Goal: Task Accomplishment & Management: Manage account settings

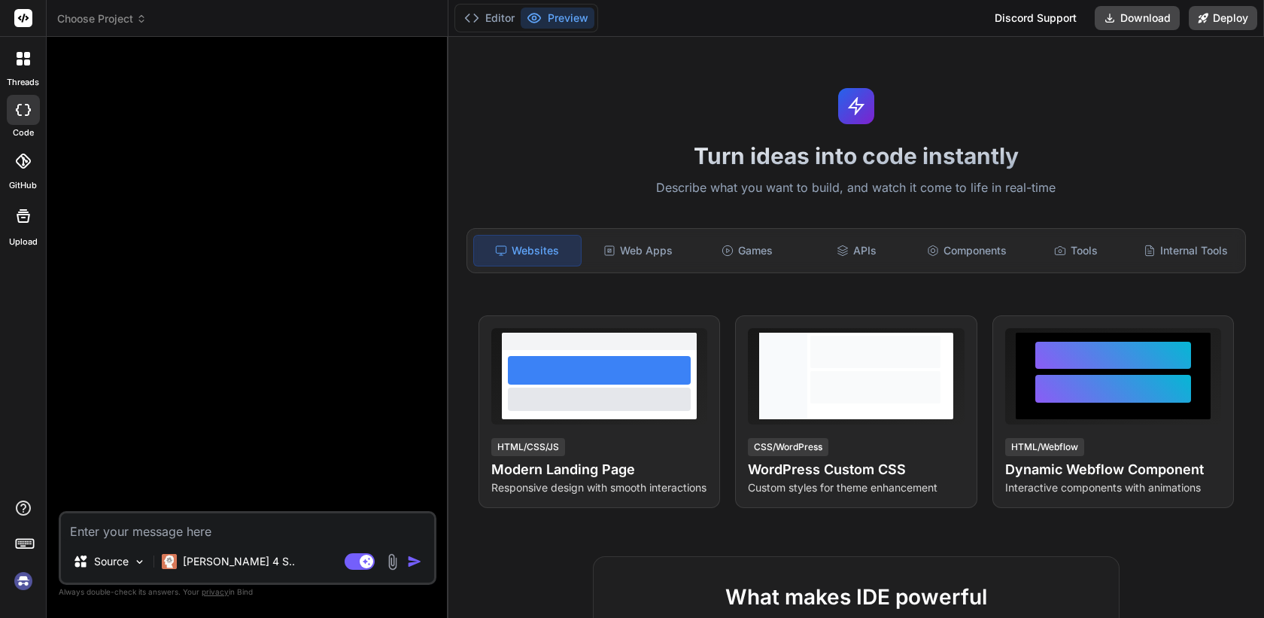
scroll to position [43, 0]
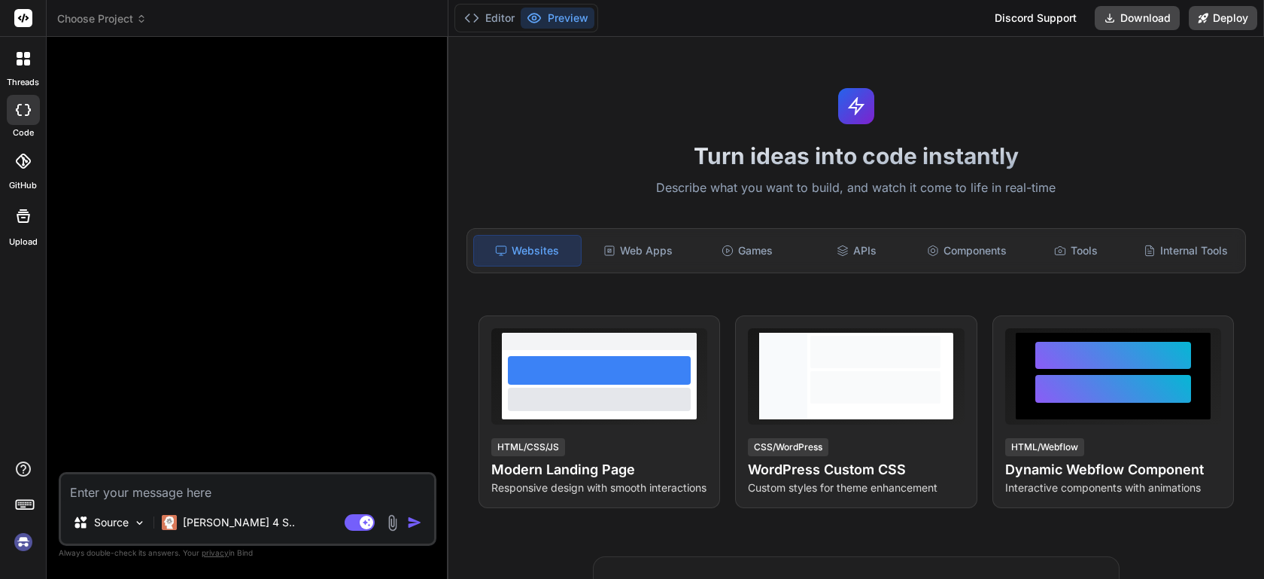
click at [23, 542] on img at bounding box center [24, 542] width 26 height 26
type textarea "x"
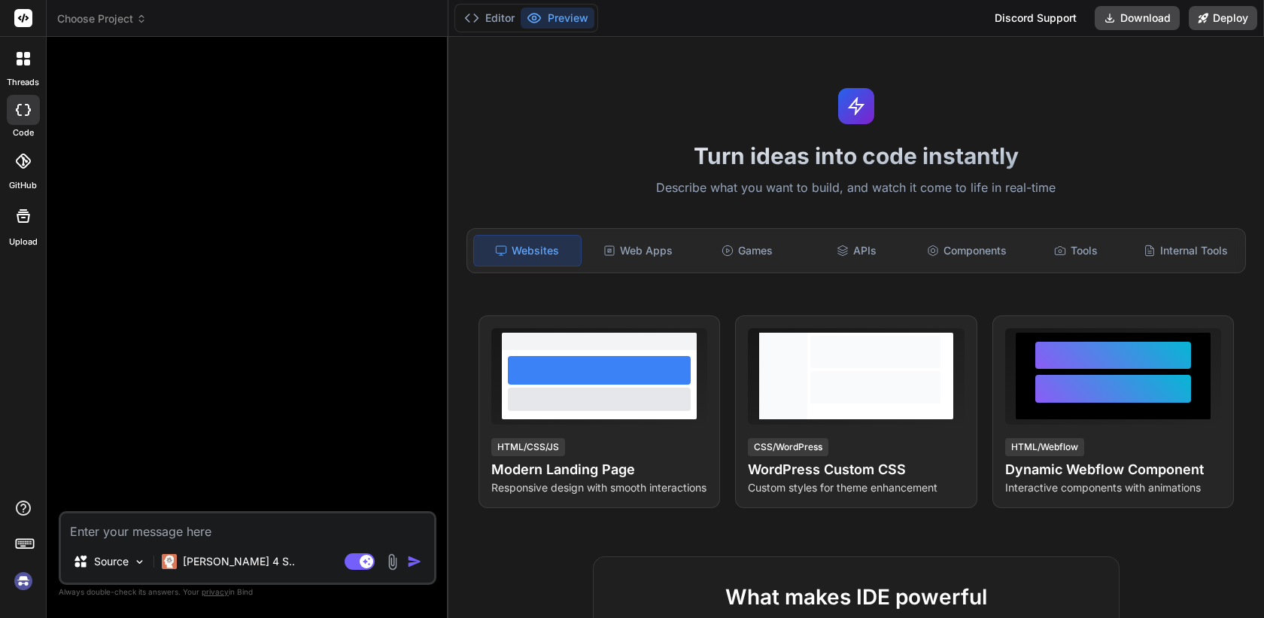
click at [22, 579] on img at bounding box center [24, 581] width 26 height 26
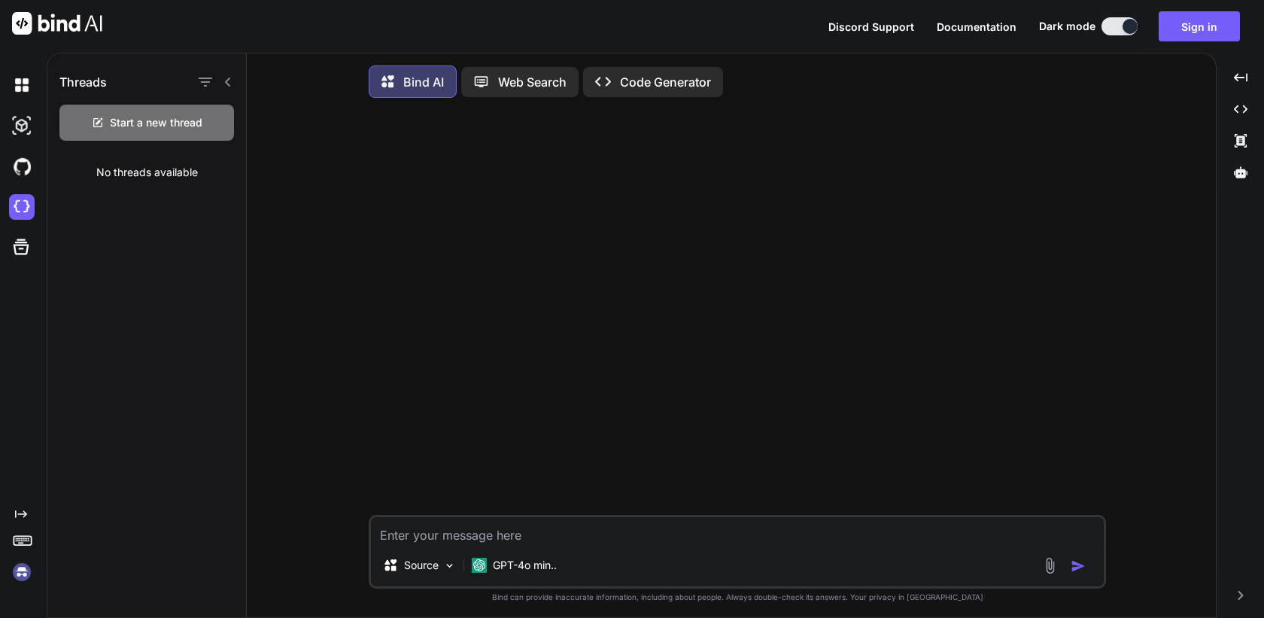
scroll to position [8, 0]
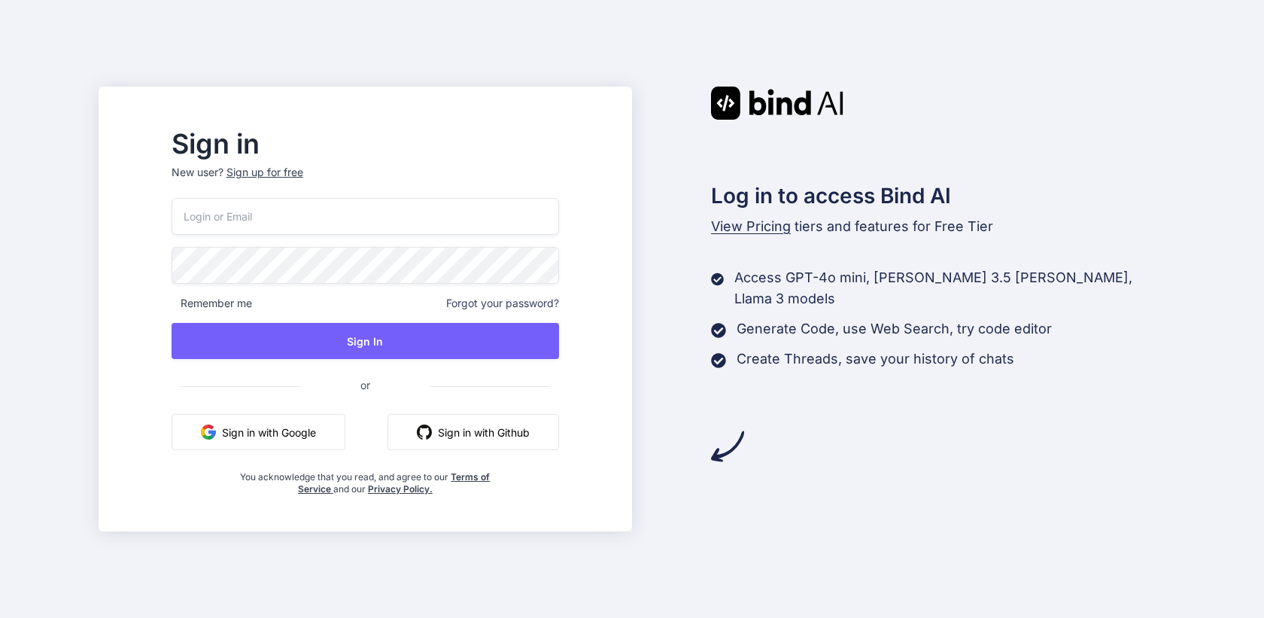
click at [482, 216] on input "email" at bounding box center [365, 216] width 387 height 37
paste input "[EMAIL_ADDRESS][DOMAIN_NAME]"
type input "[EMAIL_ADDRESS][DOMAIN_NAME]"
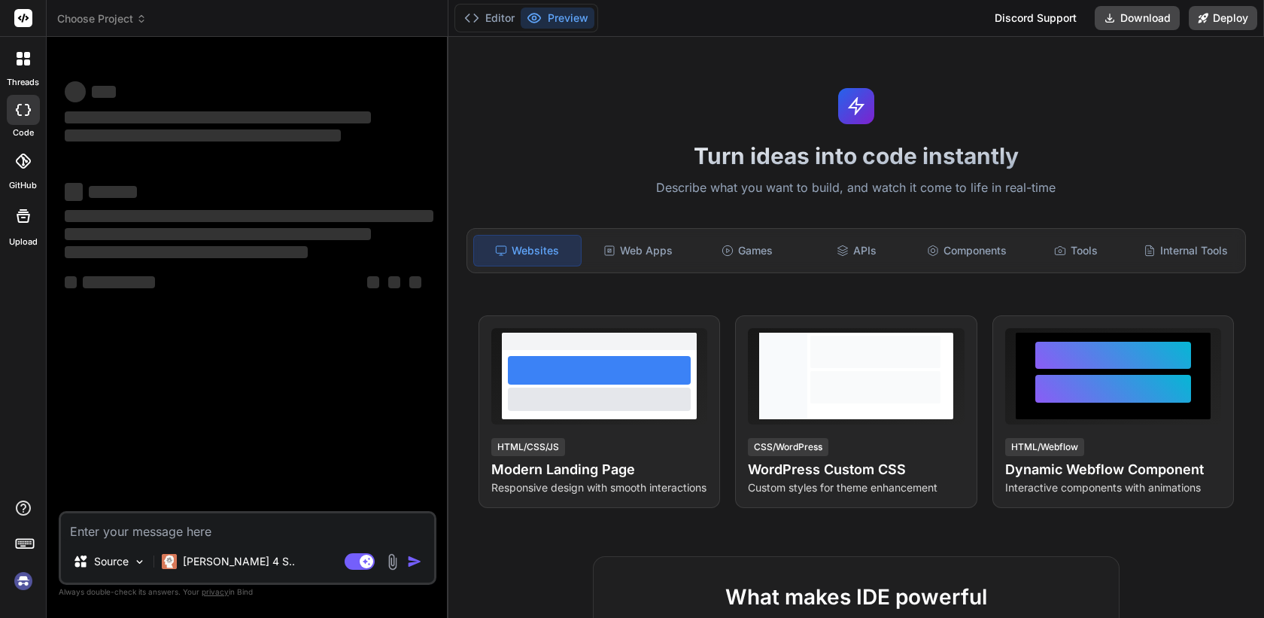
click at [24, 582] on img at bounding box center [24, 581] width 26 height 26
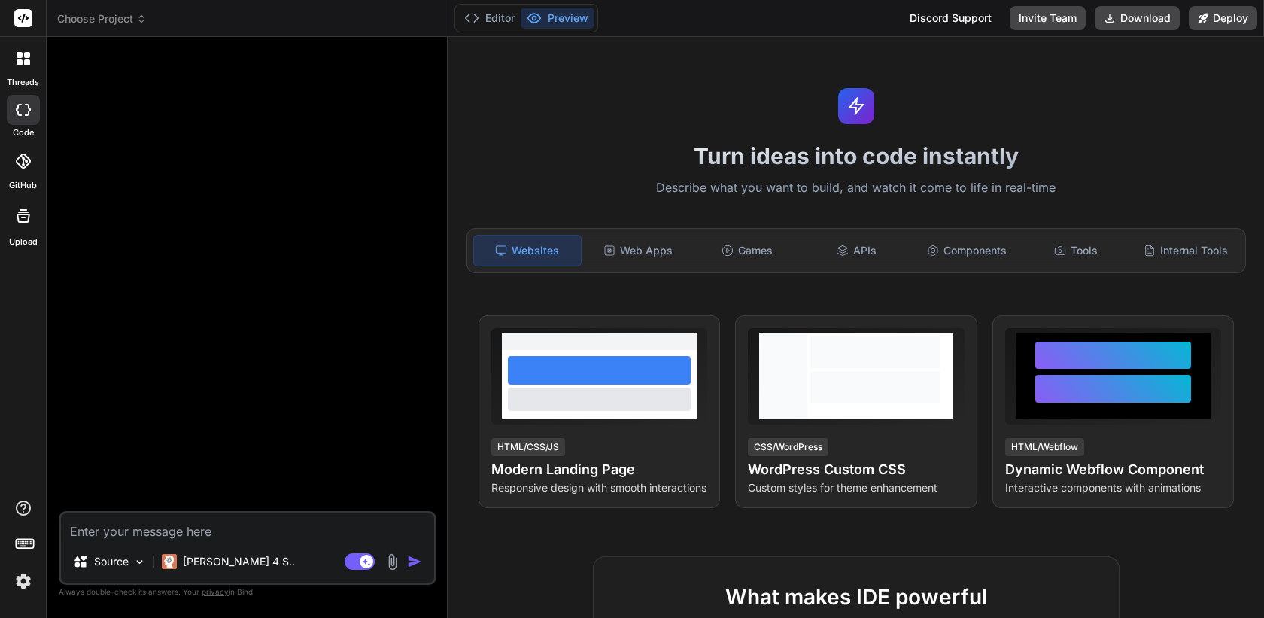
click at [20, 582] on img at bounding box center [24, 581] width 26 height 26
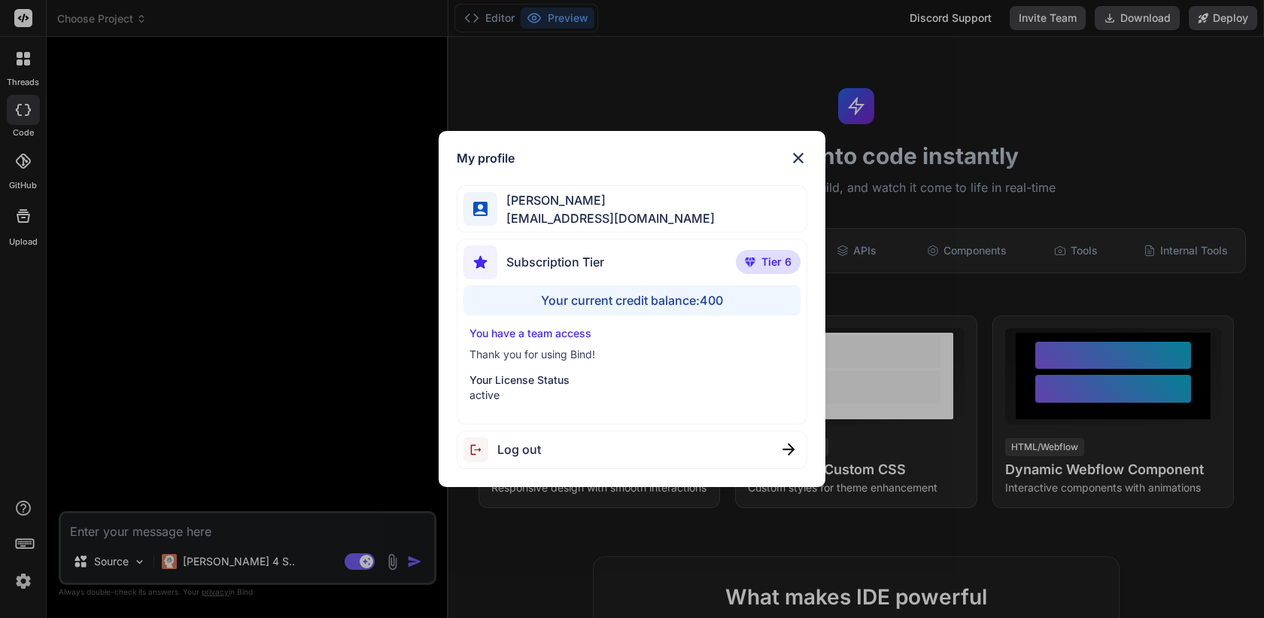
click at [798, 156] on img at bounding box center [798, 158] width 18 height 18
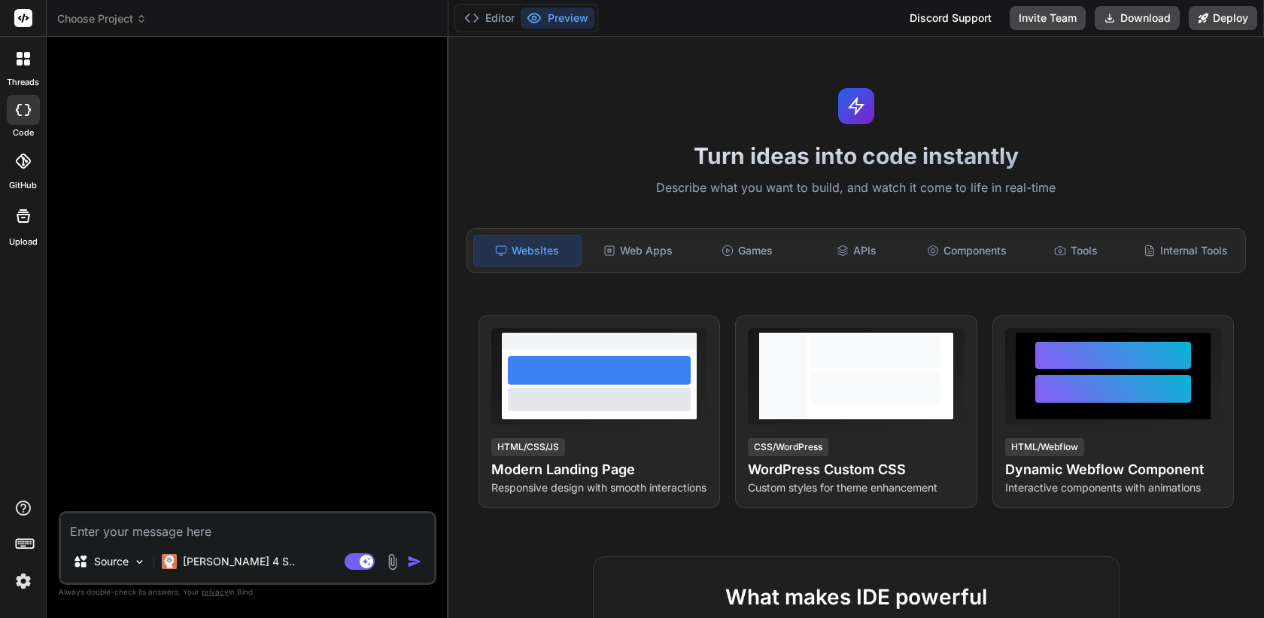
type textarea "x"
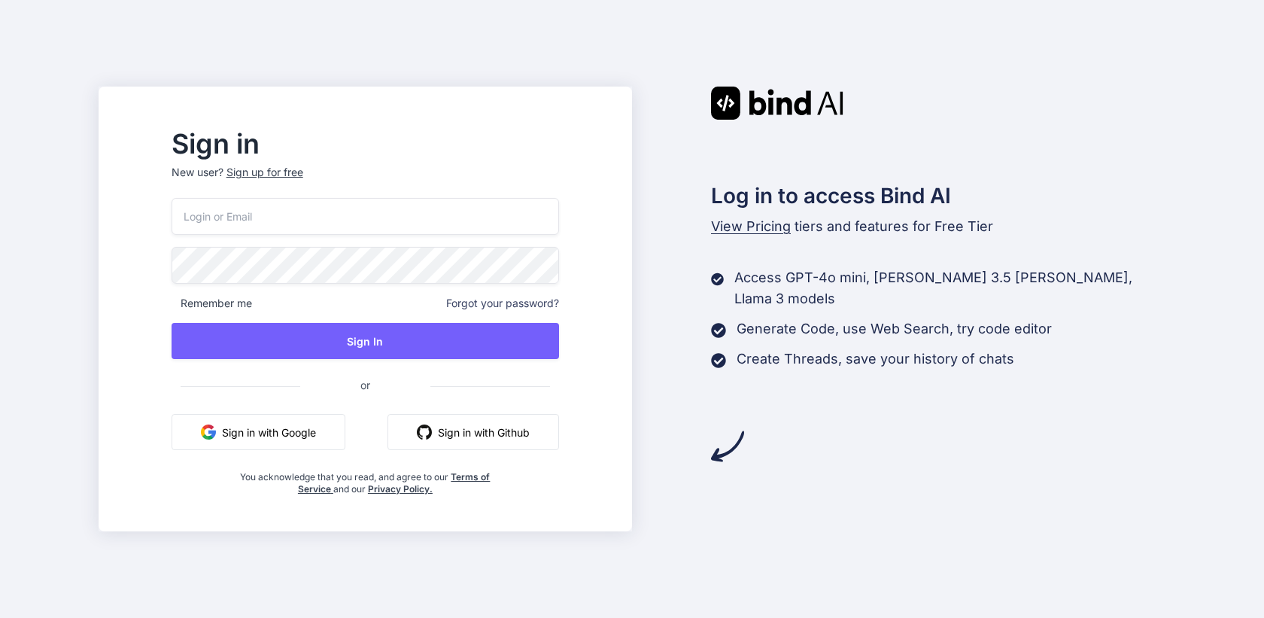
click at [400, 212] on input "email" at bounding box center [365, 216] width 387 height 37
paste input "aealoterias@gmail.com"
type input "aealoterias@gmail.com"
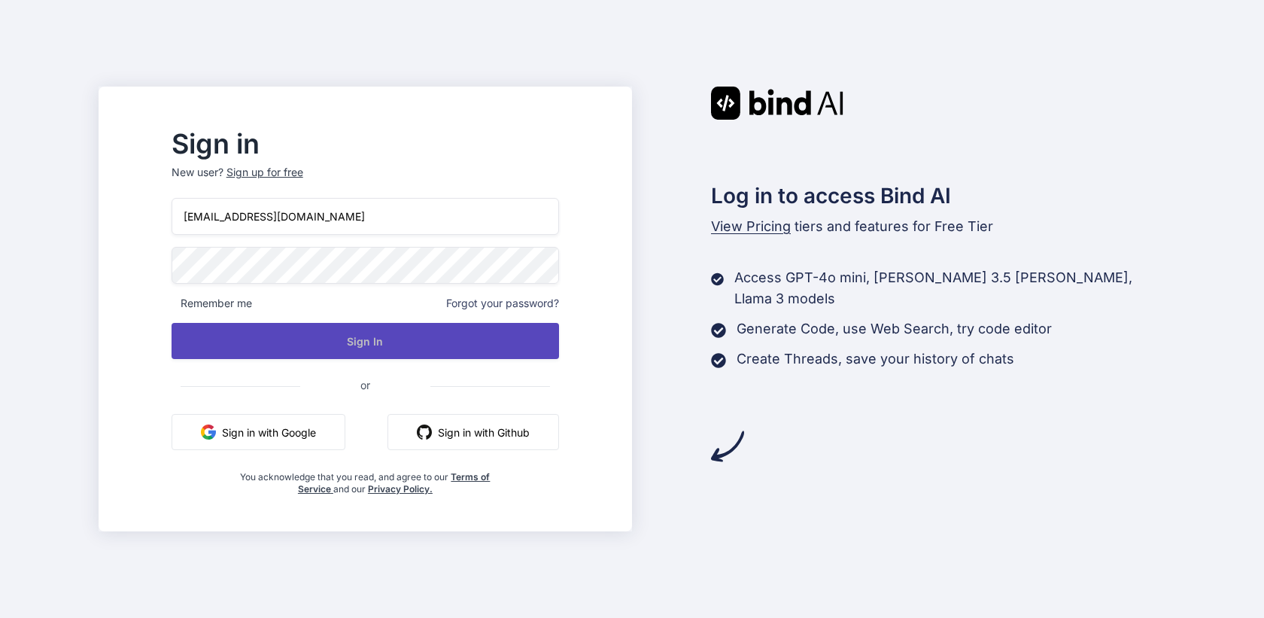
click at [387, 340] on button "Sign In" at bounding box center [365, 341] width 387 height 36
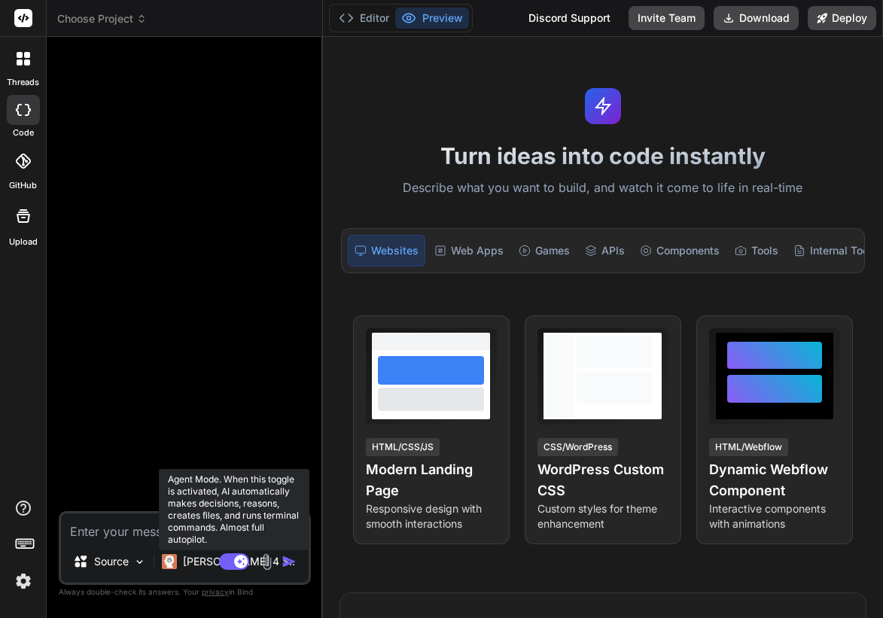
click at [232, 564] on rect at bounding box center [234, 561] width 30 height 17
type textarea "x"
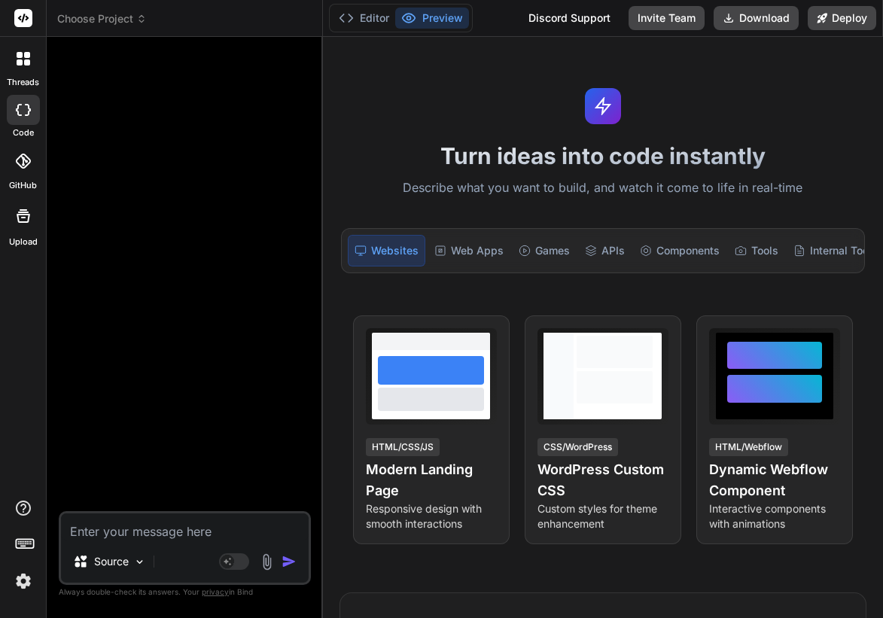
click at [135, 531] on textarea at bounding box center [185, 526] width 248 height 27
type textarea "h"
type textarea "x"
type textarea "hi"
type textarea "x"
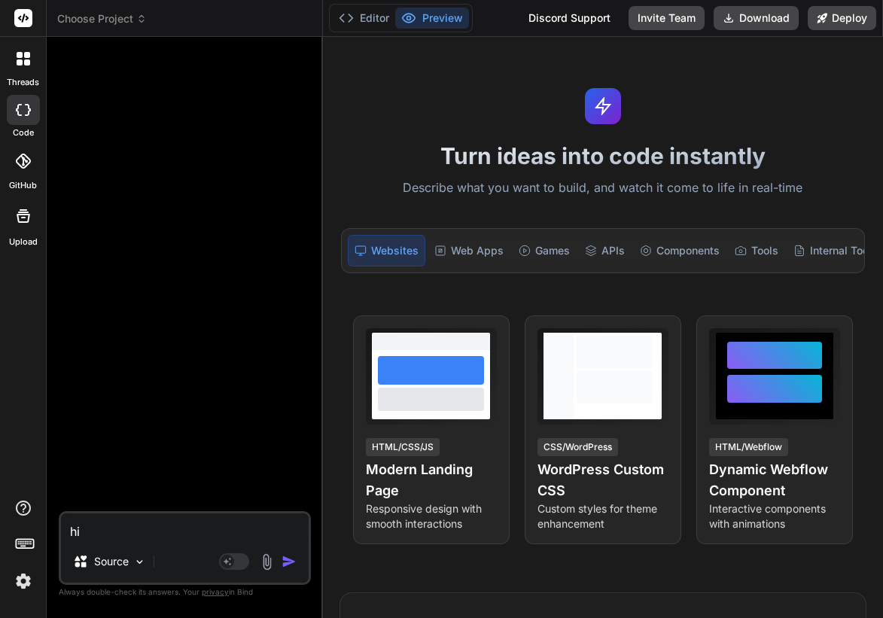
type textarea "hi"
click at [286, 561] on img "button" at bounding box center [288, 561] width 15 height 15
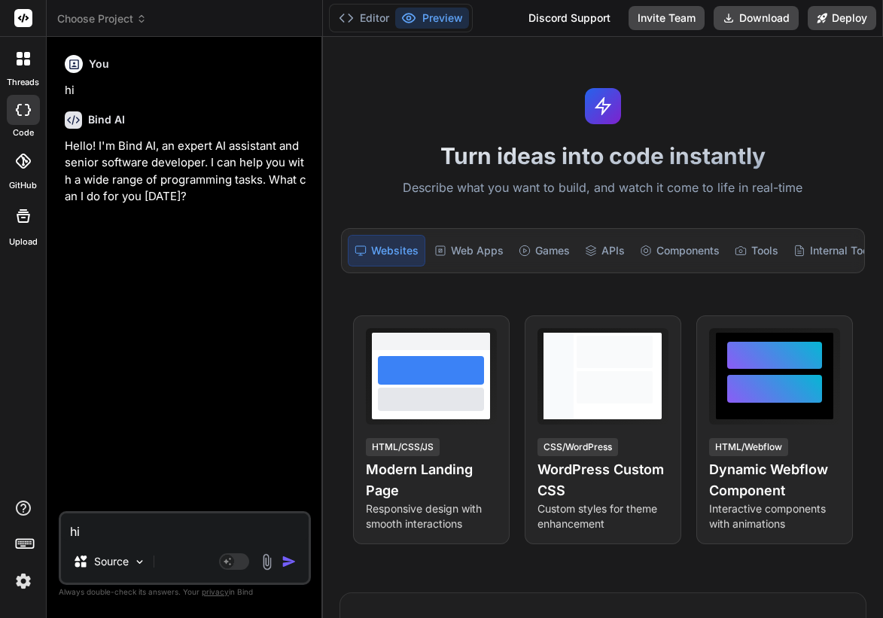
type textarea "x"
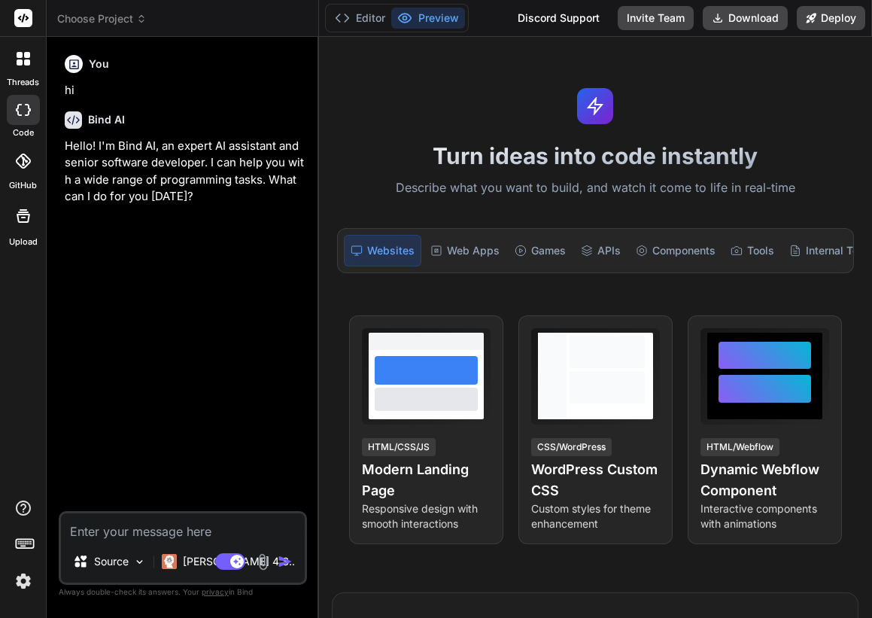
click at [23, 579] on img at bounding box center [24, 581] width 26 height 26
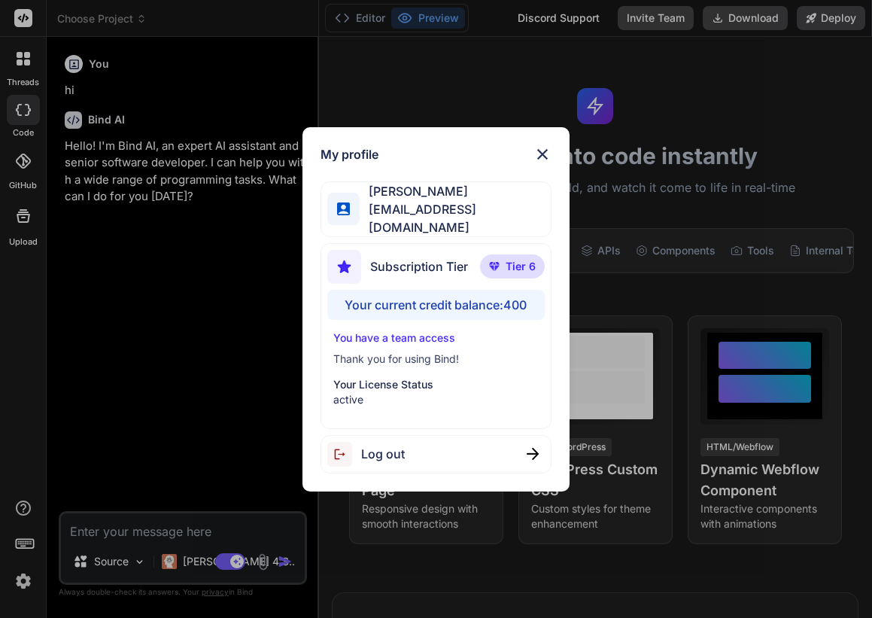
click at [144, 455] on div "My profile [PERSON_NAME] [EMAIL_ADDRESS][DOMAIN_NAME] Subscription Tier Tier 6 …" at bounding box center [436, 309] width 872 height 618
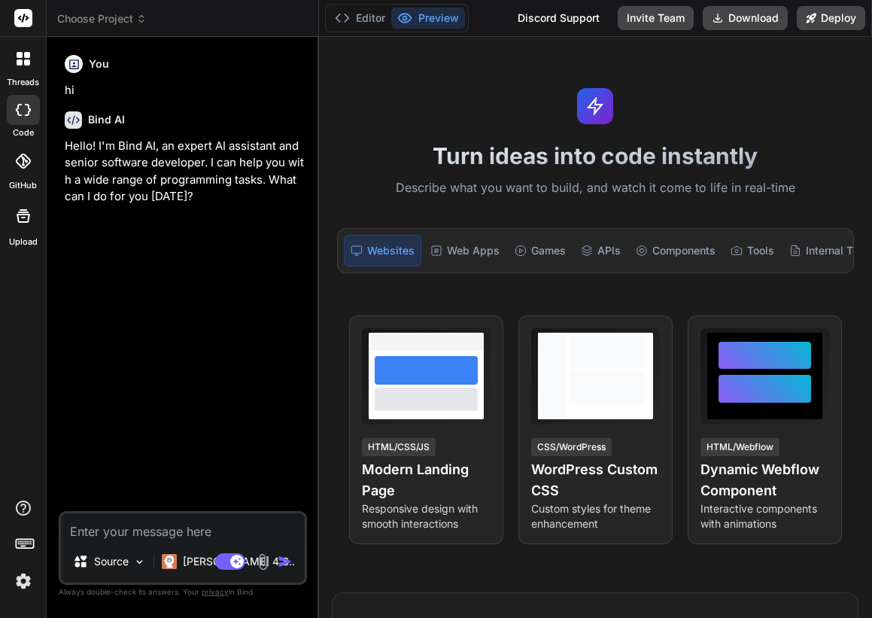
click at [32, 66] on div at bounding box center [24, 59] width 32 height 32
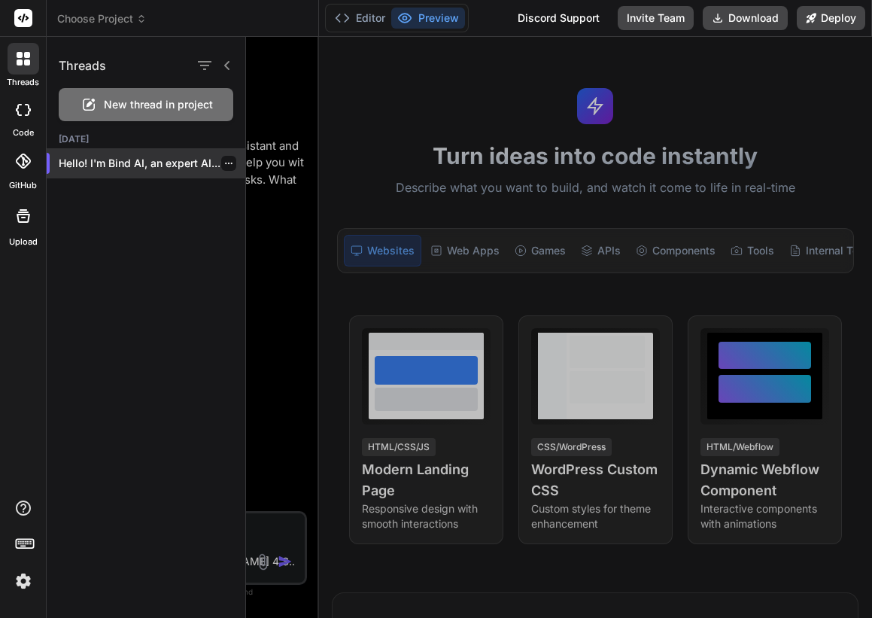
click at [224, 161] on icon "button" at bounding box center [228, 163] width 9 height 9
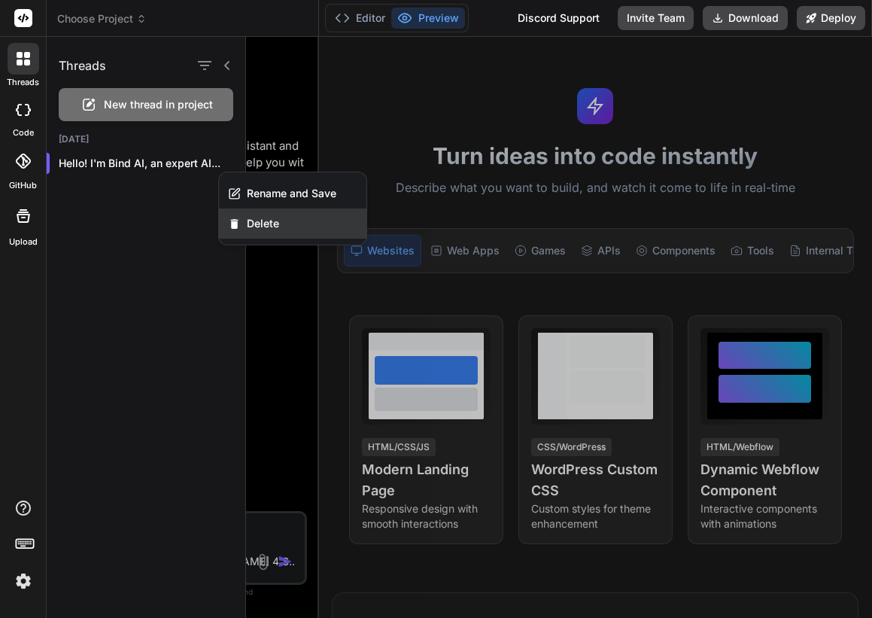
click at [260, 226] on span "Delete" at bounding box center [263, 223] width 32 height 15
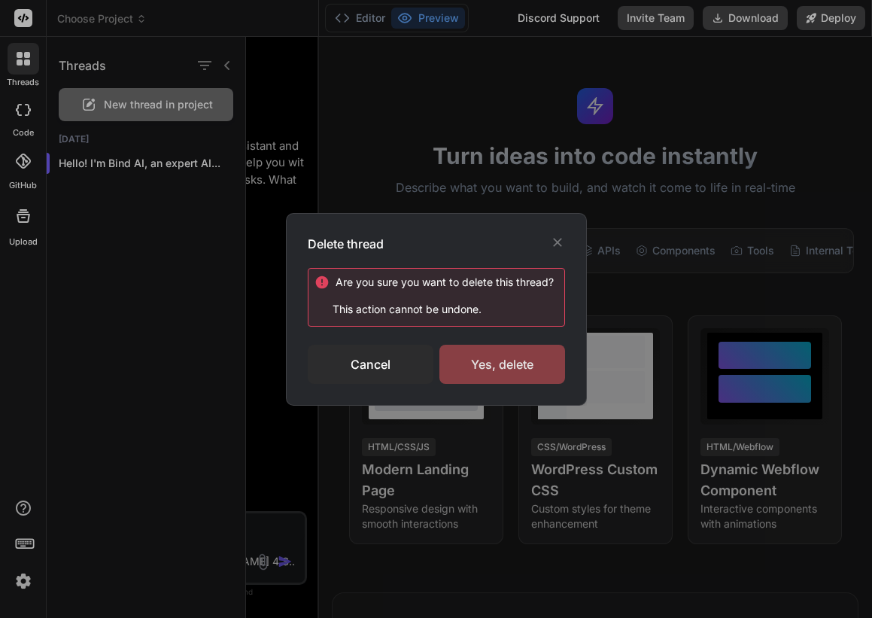
click at [503, 368] on div "Yes, delete" at bounding box center [502, 364] width 126 height 39
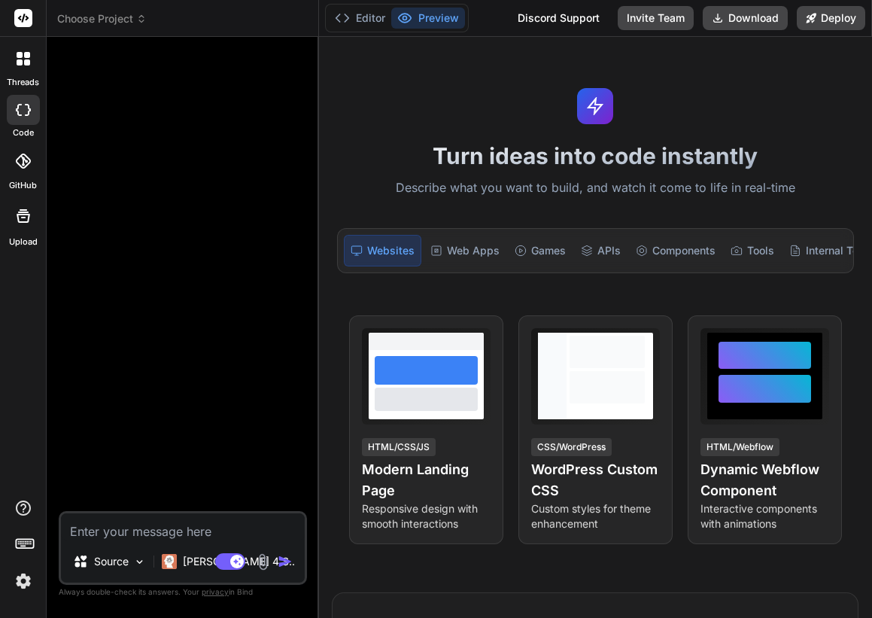
click at [211, 348] on div at bounding box center [184, 280] width 245 height 462
click at [23, 585] on img at bounding box center [24, 581] width 26 height 26
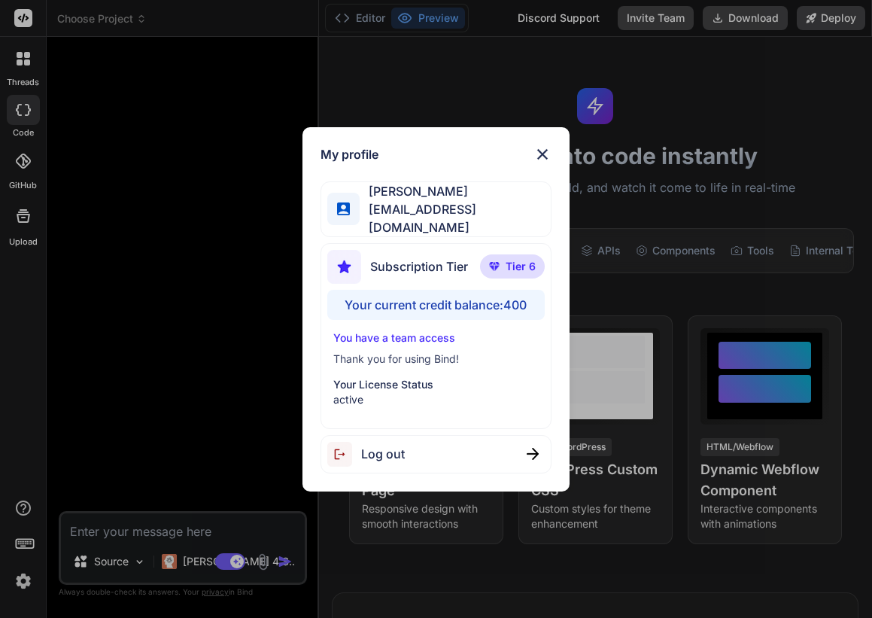
click at [223, 420] on div "My profile Angelo Chen aealoterias@gmail.com Subscription Tier Tier 6 Your curr…" at bounding box center [436, 309] width 872 height 618
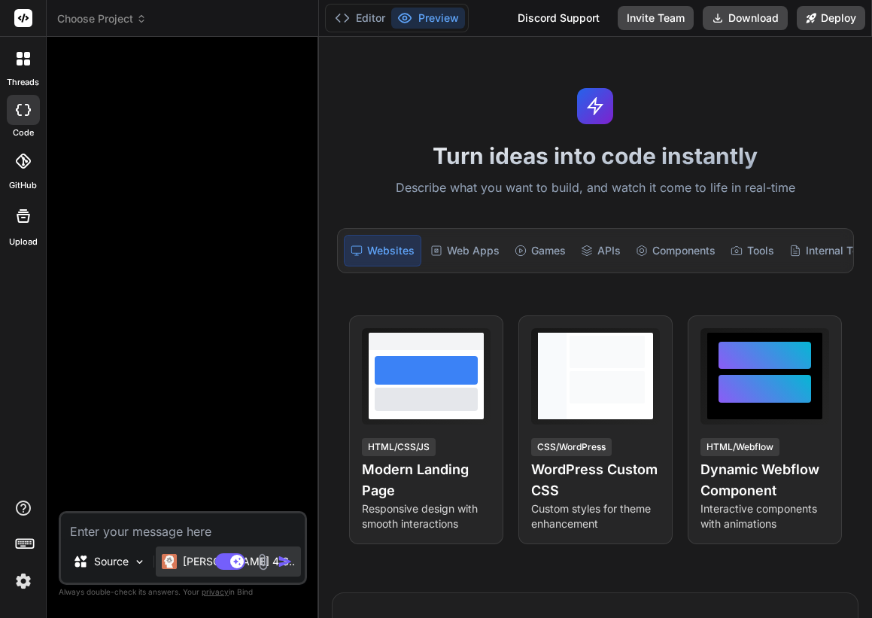
click at [187, 566] on p "Claude 4 S.." at bounding box center [239, 561] width 112 height 15
type textarea "x"
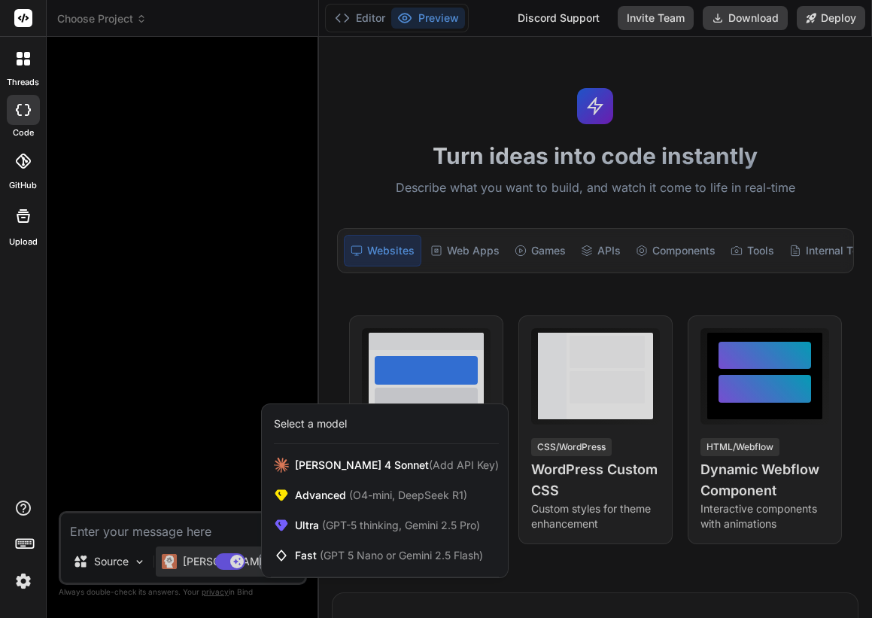
click at [22, 589] on img at bounding box center [24, 581] width 26 height 26
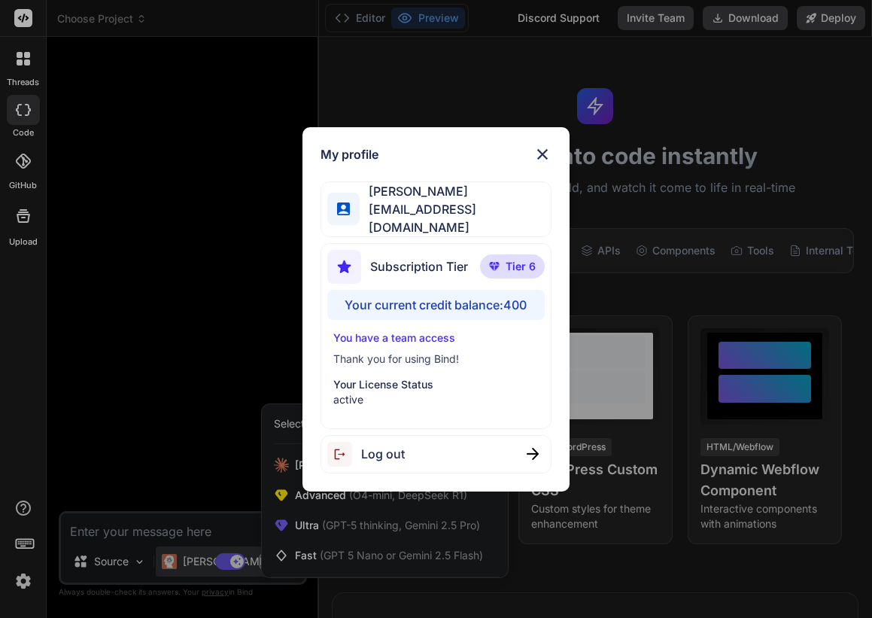
click at [378, 448] on span "Log out" at bounding box center [383, 454] width 44 height 18
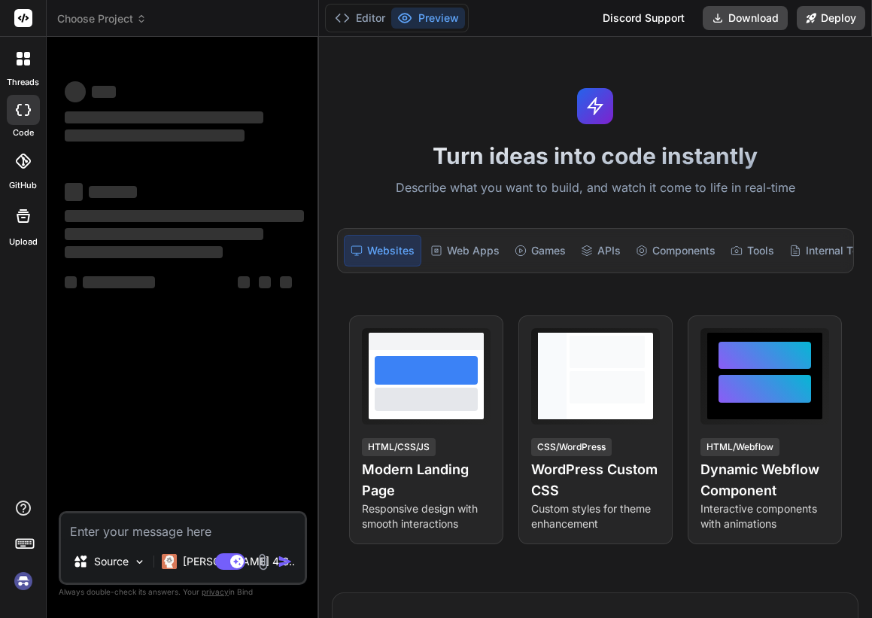
click at [19, 582] on img at bounding box center [24, 581] width 26 height 26
click at [14, 587] on img at bounding box center [24, 581] width 26 height 26
type textarea "x"
click at [19, 582] on img at bounding box center [24, 581] width 26 height 26
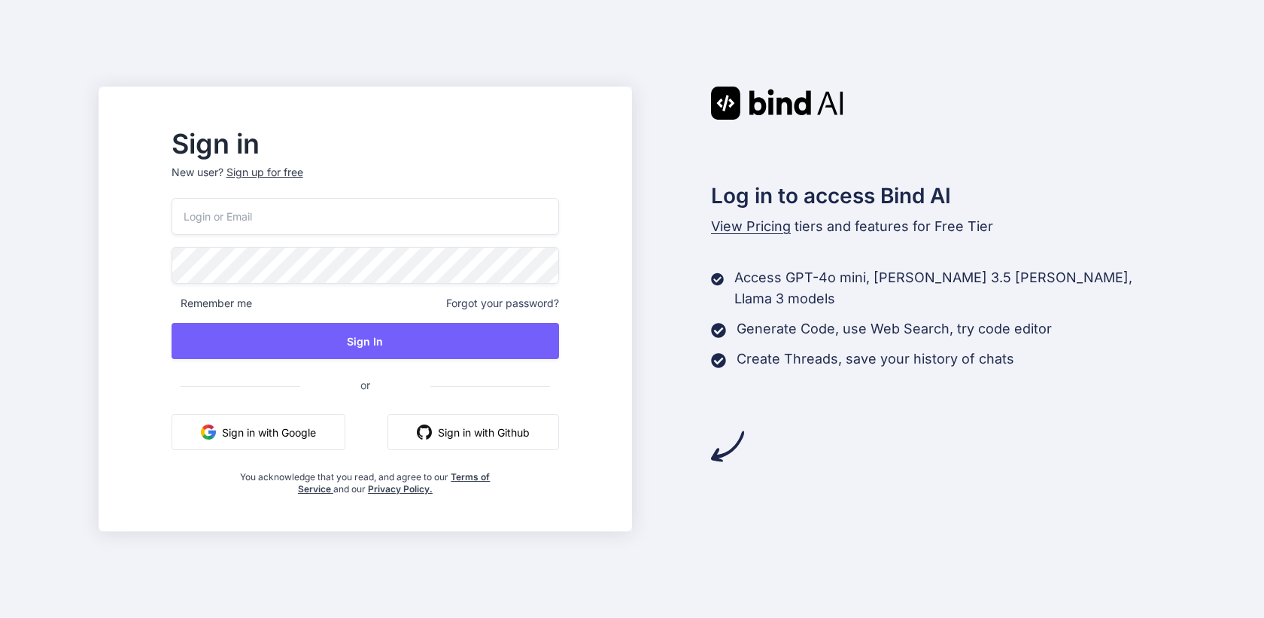
click at [544, 223] on input "email" at bounding box center [365, 216] width 387 height 37
paste input "[EMAIL_ADDRESS][DOMAIN_NAME]"
type input "[EMAIL_ADDRESS][DOMAIN_NAME]"
click at [434, 223] on input "email" at bounding box center [365, 216] width 387 height 37
paste input "[EMAIL_ADDRESS][DOMAIN_NAME]"
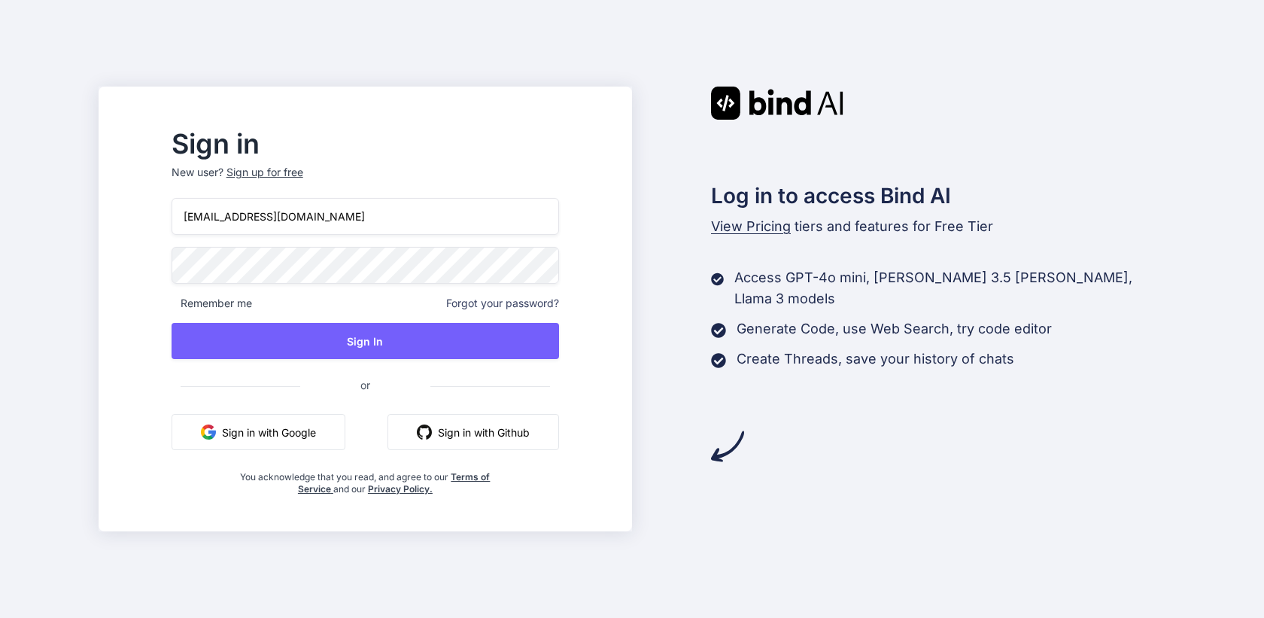
type input "[EMAIL_ADDRESS][DOMAIN_NAME]"
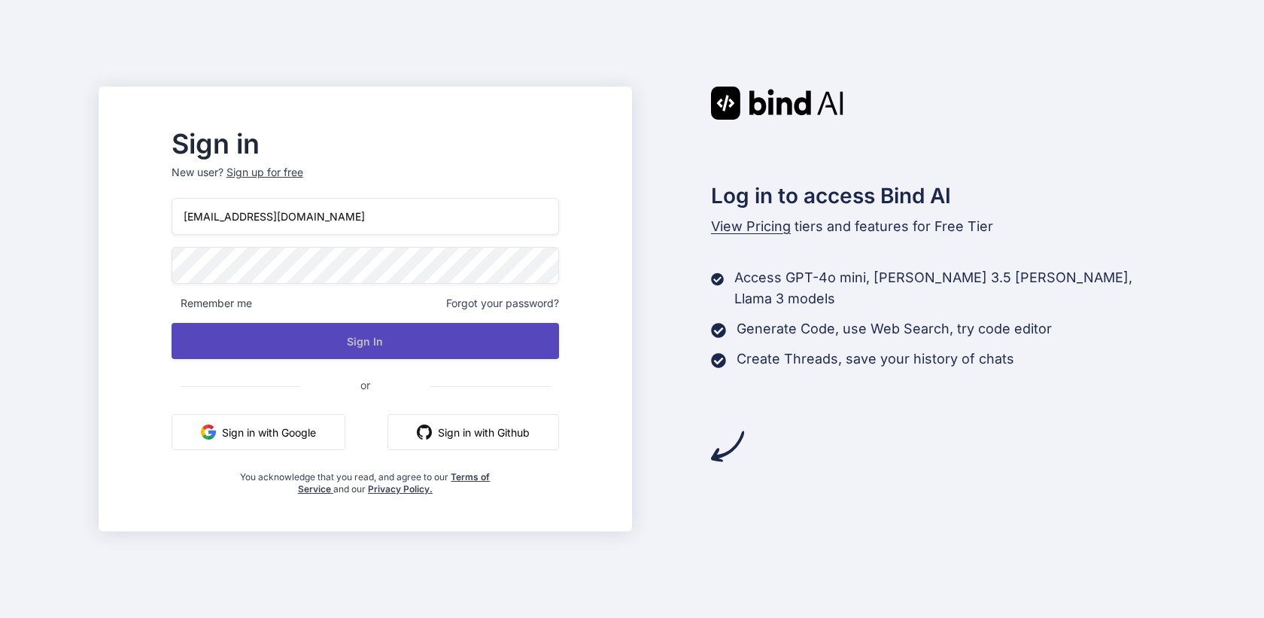
click at [356, 347] on button "Sign In" at bounding box center [365, 341] width 387 height 36
